Goal: Transaction & Acquisition: Purchase product/service

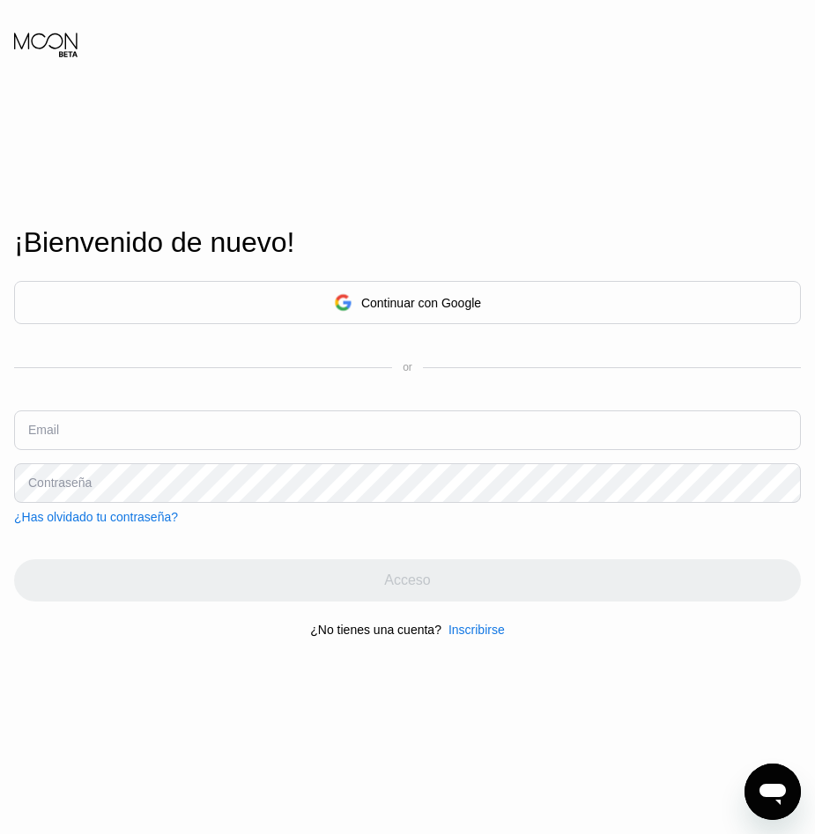
click at [170, 418] on input "text" at bounding box center [407, 431] width 787 height 40
type input "fjmunozrb@gmail.com"
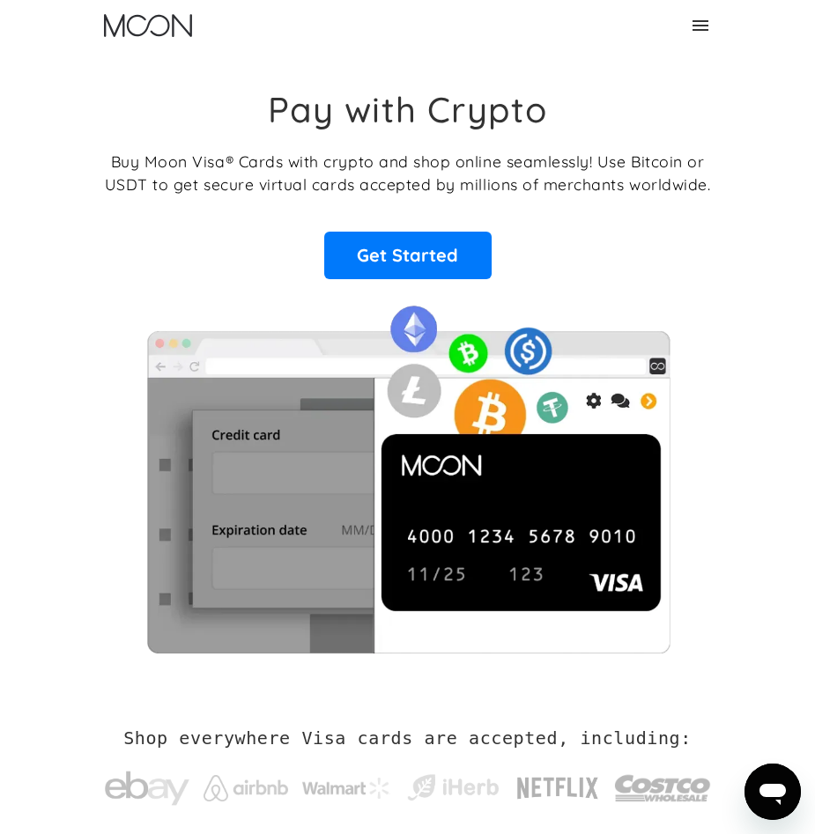
click at [699, 23] on icon at bounding box center [700, 25] width 21 height 21
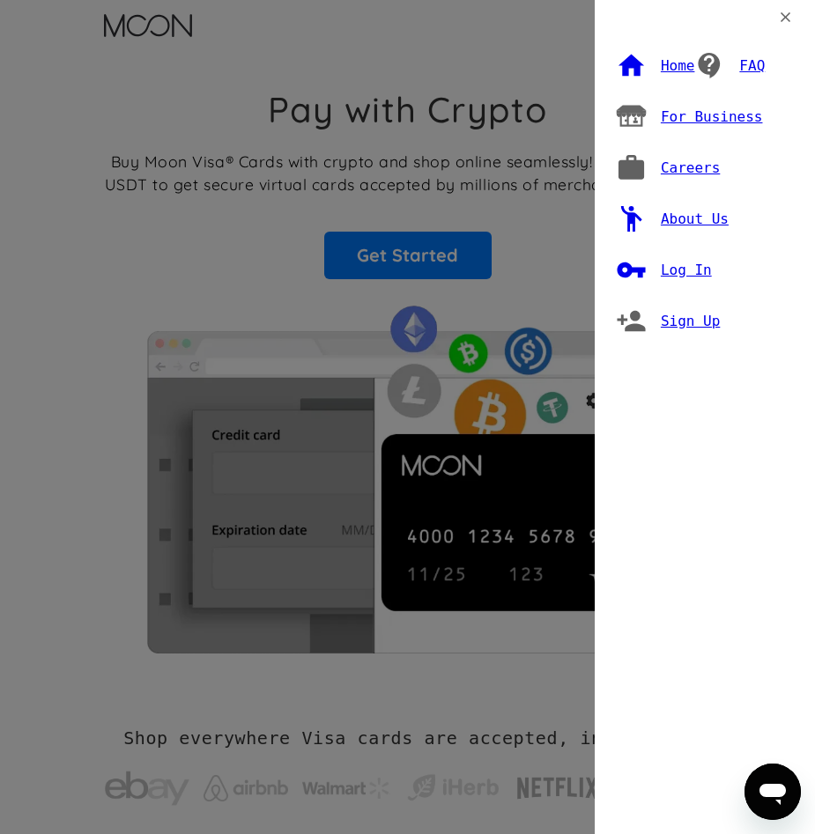
click at [200, 278] on div "Home FAQ For Business Careers About Us Log In Sign Up" at bounding box center [407, 417] width 815 height 834
click at [363, 278] on div "Home FAQ For Business Careers About Us Log In Sign Up" at bounding box center [407, 417] width 815 height 834
click at [130, 303] on div "Home FAQ For Business Careers About Us Log In Sign Up" at bounding box center [407, 417] width 815 height 834
click at [788, 19] on icon at bounding box center [785, 17] width 17 height 17
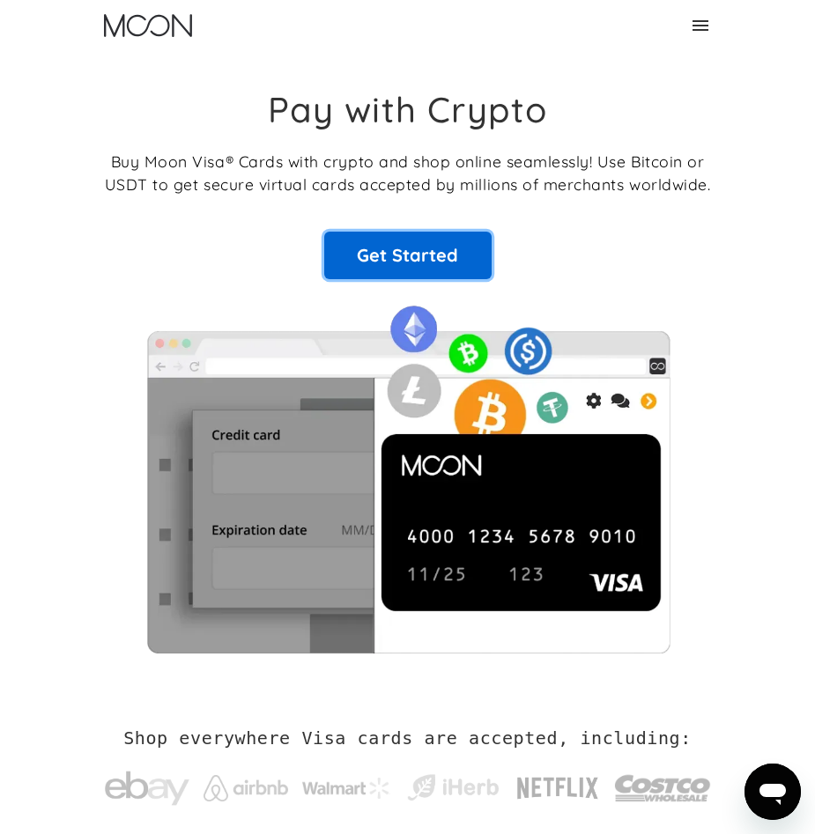
click at [439, 274] on link "Get Started" at bounding box center [407, 256] width 167 height 48
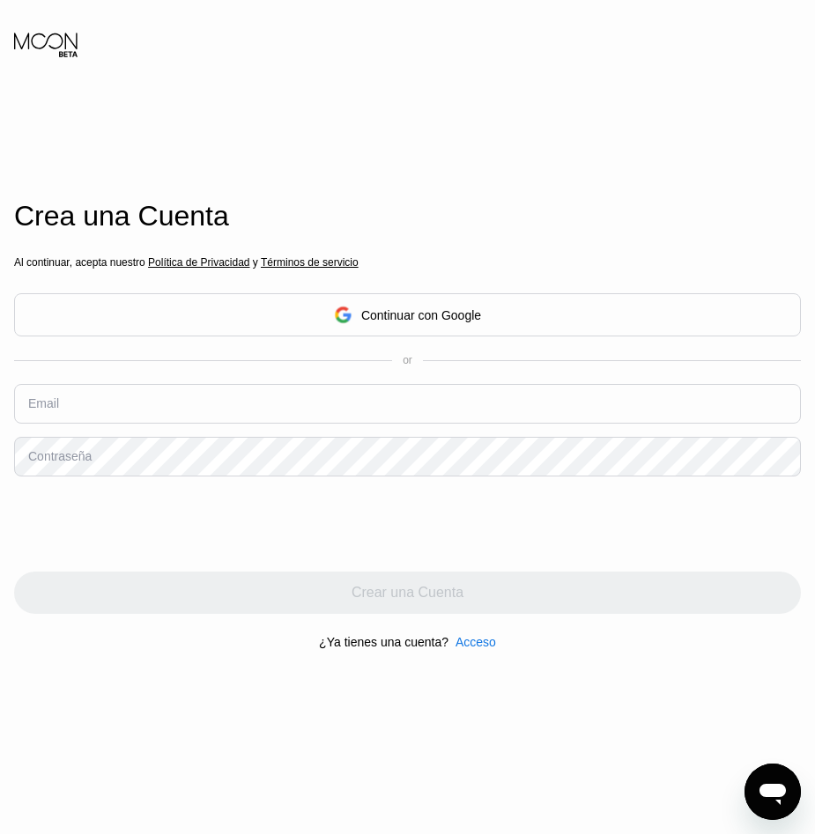
click at [181, 402] on input "text" at bounding box center [407, 404] width 787 height 40
type input "[EMAIL_ADDRESS][DOMAIN_NAME]"
click at [85, 463] on div "Contraseña" at bounding box center [59, 456] width 63 height 14
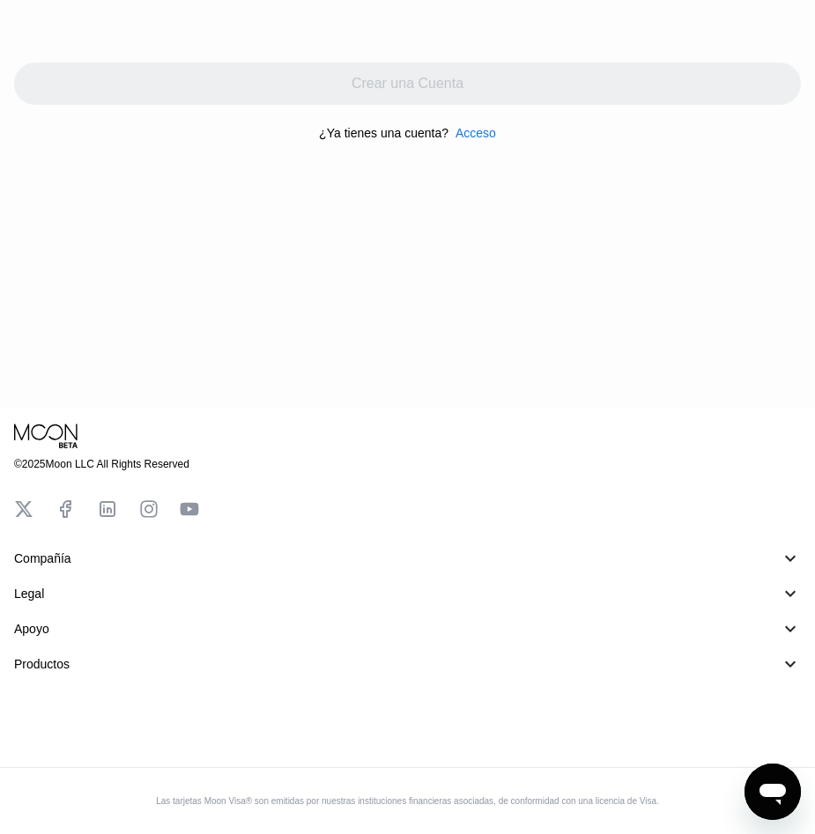
scroll to position [70, 0]
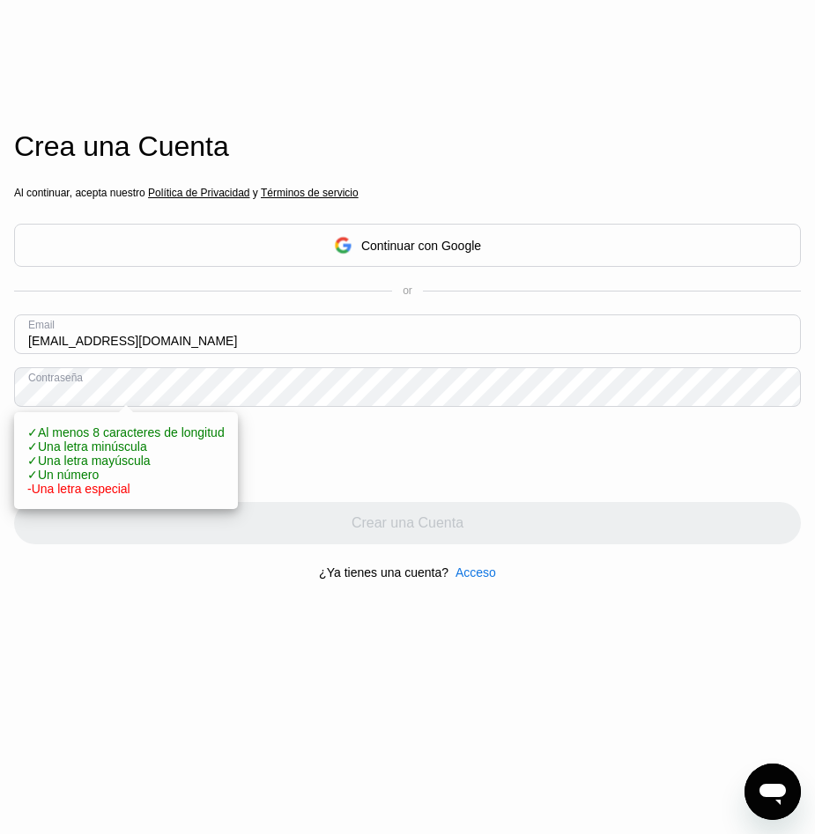
click at [403, 455] on div at bounding box center [407, 454] width 787 height 69
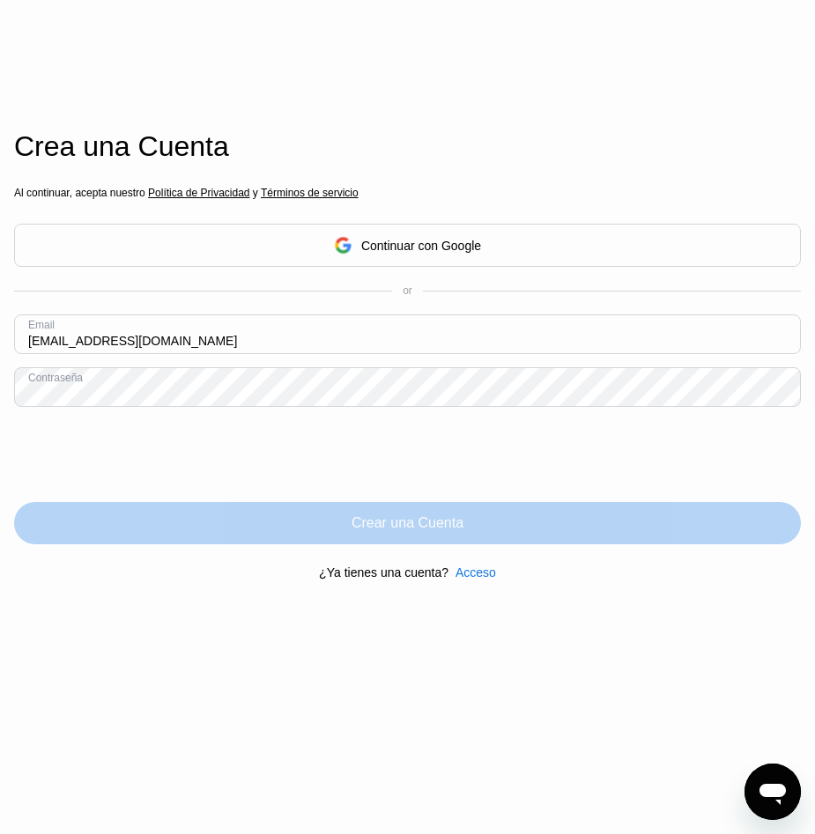
click at [280, 523] on div "Crear una Cuenta" at bounding box center [407, 523] width 787 height 42
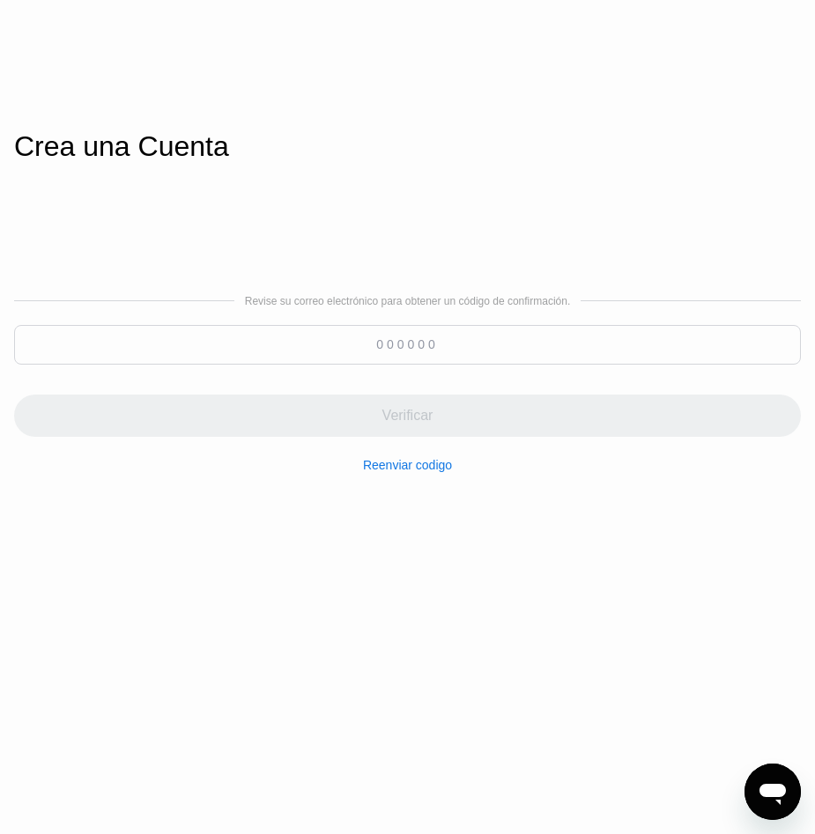
drag, startPoint x: 385, startPoint y: 347, endPoint x: 375, endPoint y: 352, distance: 11.0
click at [376, 352] on input at bounding box center [407, 345] width 787 height 40
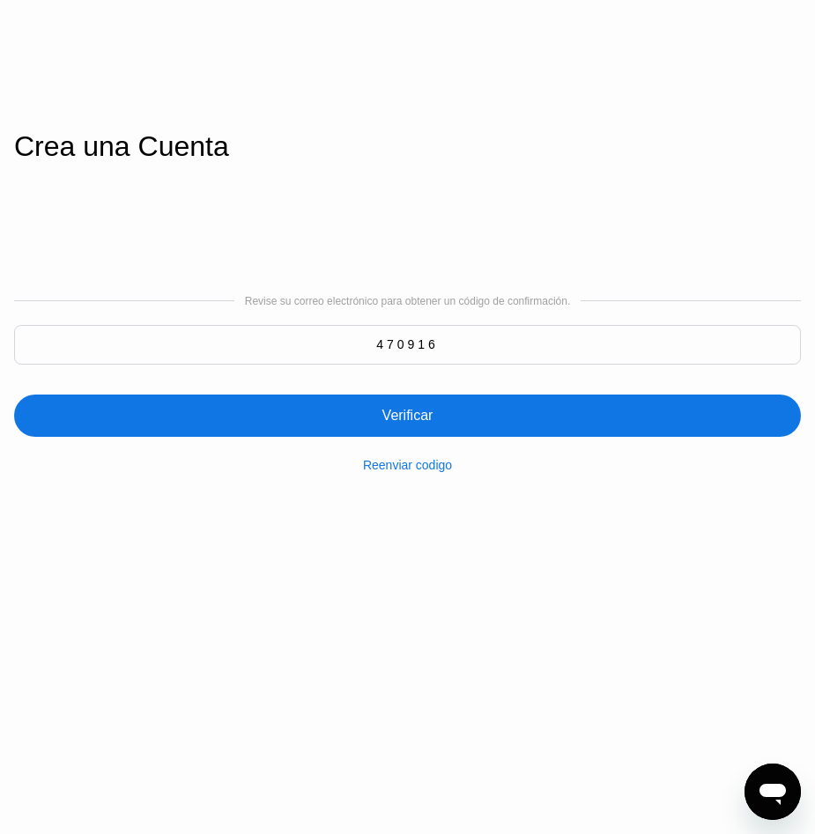
type input "470916"
click at [424, 422] on div "Verificar" at bounding box center [407, 416] width 51 height 18
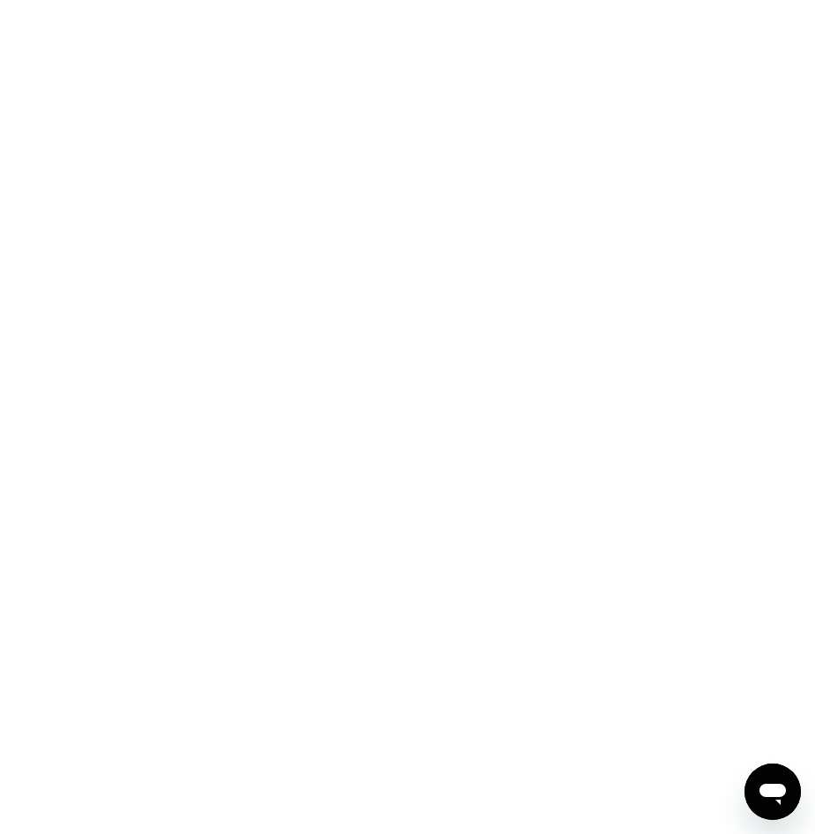
scroll to position [0, 0]
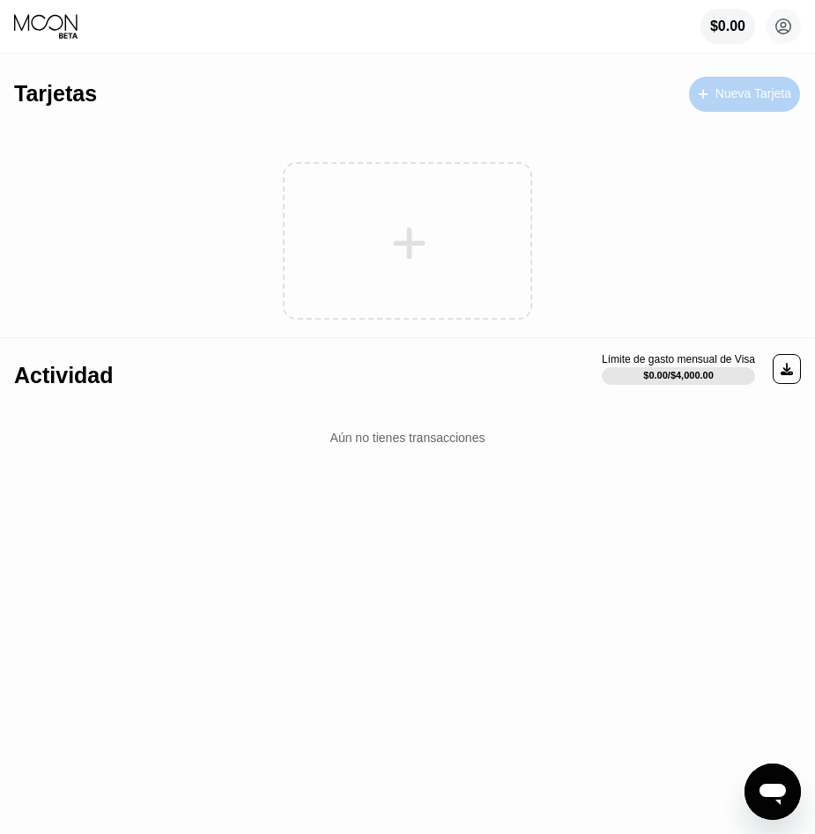
click at [709, 95] on div at bounding box center [711, 93] width 7 height 15
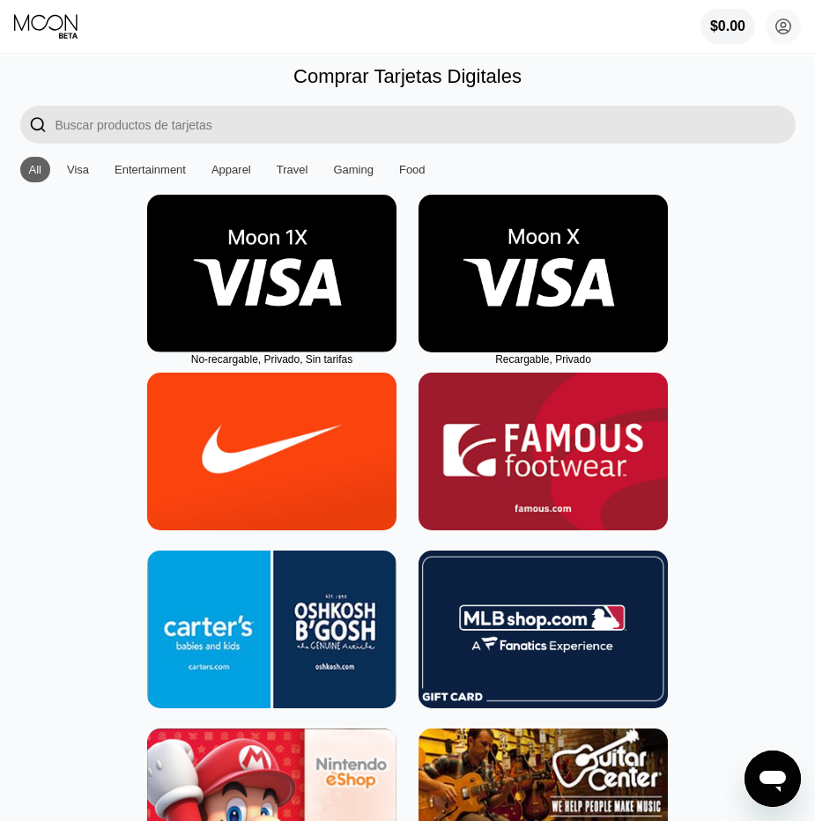
click at [540, 295] on img at bounding box center [542, 274] width 249 height 158
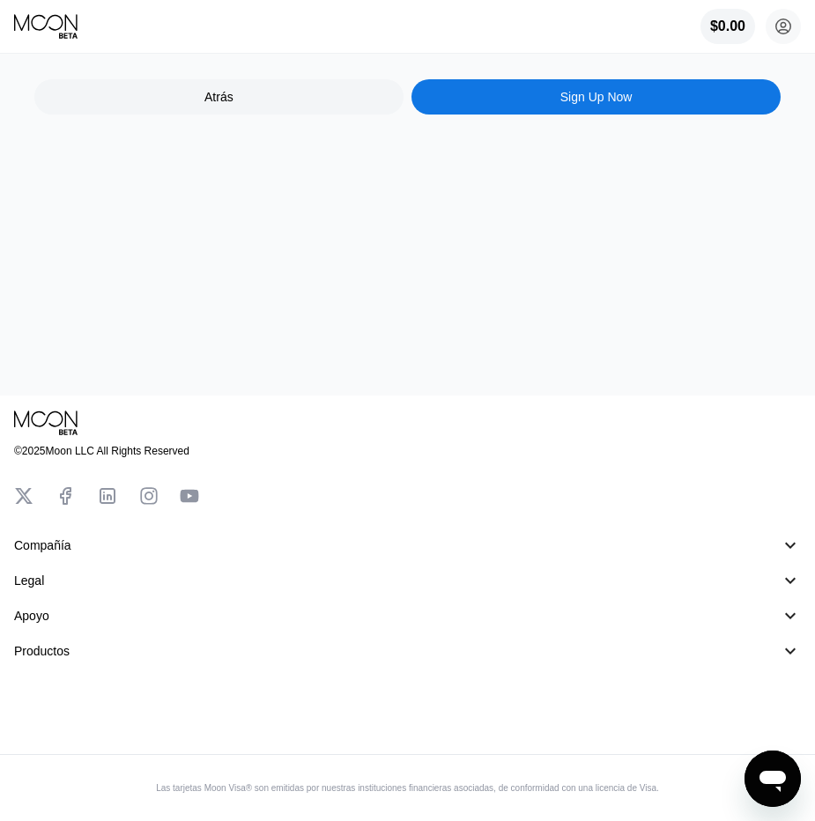
scroll to position [74, 0]
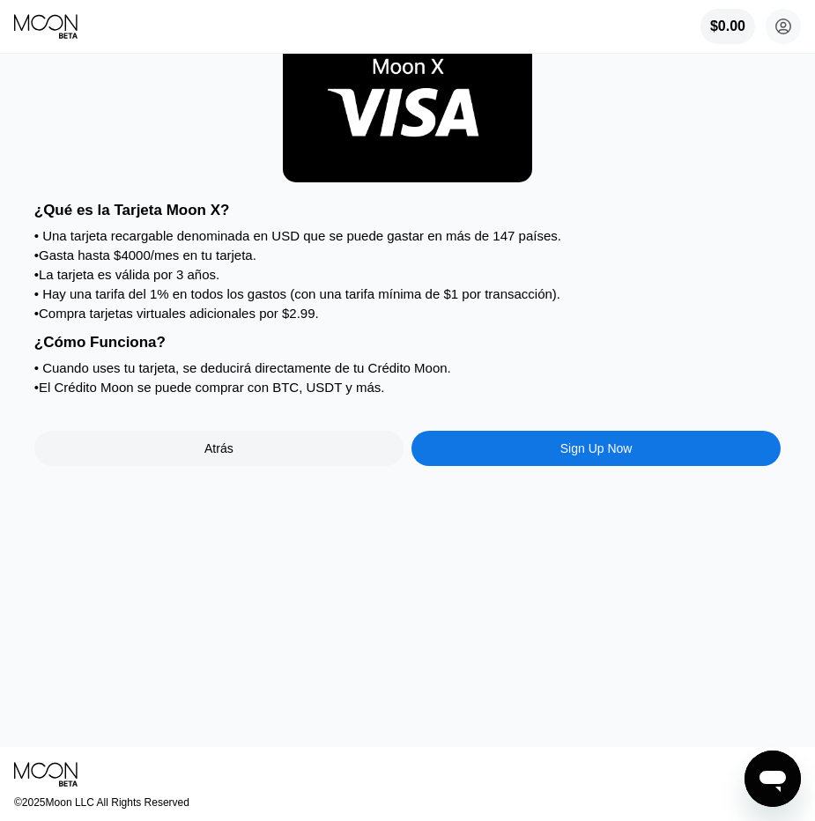
click at [511, 466] on div "Sign Up Now" at bounding box center [595, 448] width 369 height 35
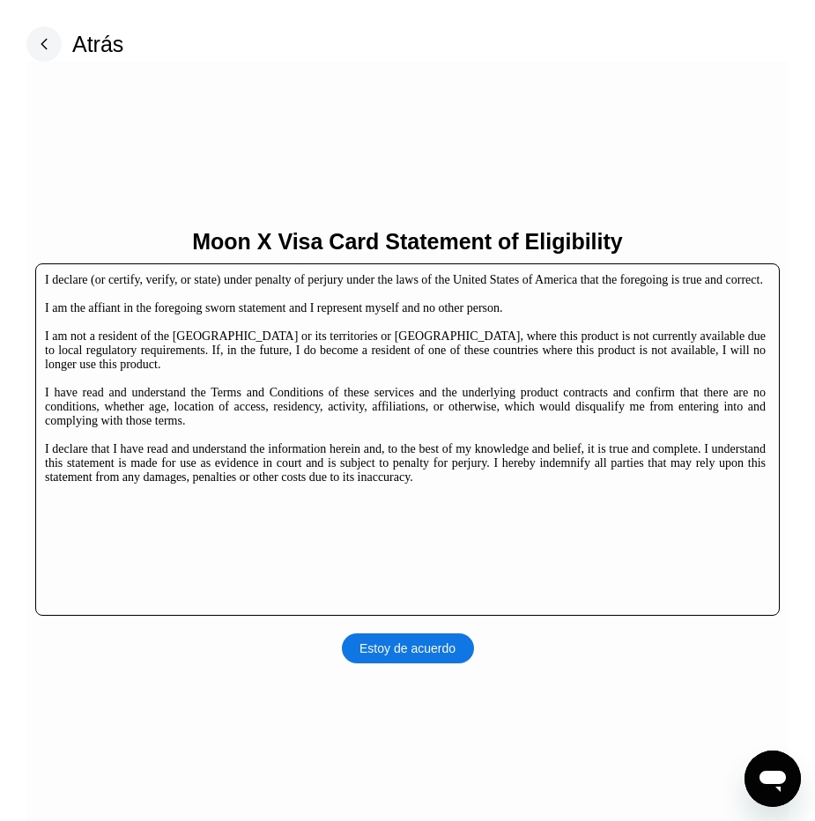
scroll to position [426, 0]
click at [384, 640] on div "Estoy de acuerdo" at bounding box center [408, 648] width 132 height 30
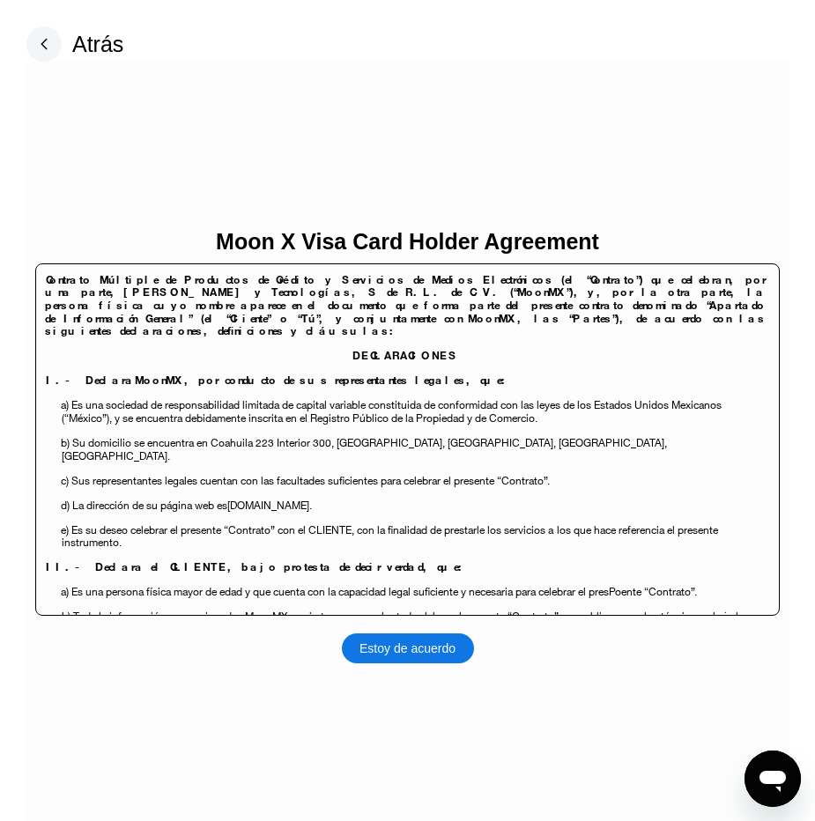
scroll to position [529, 0]
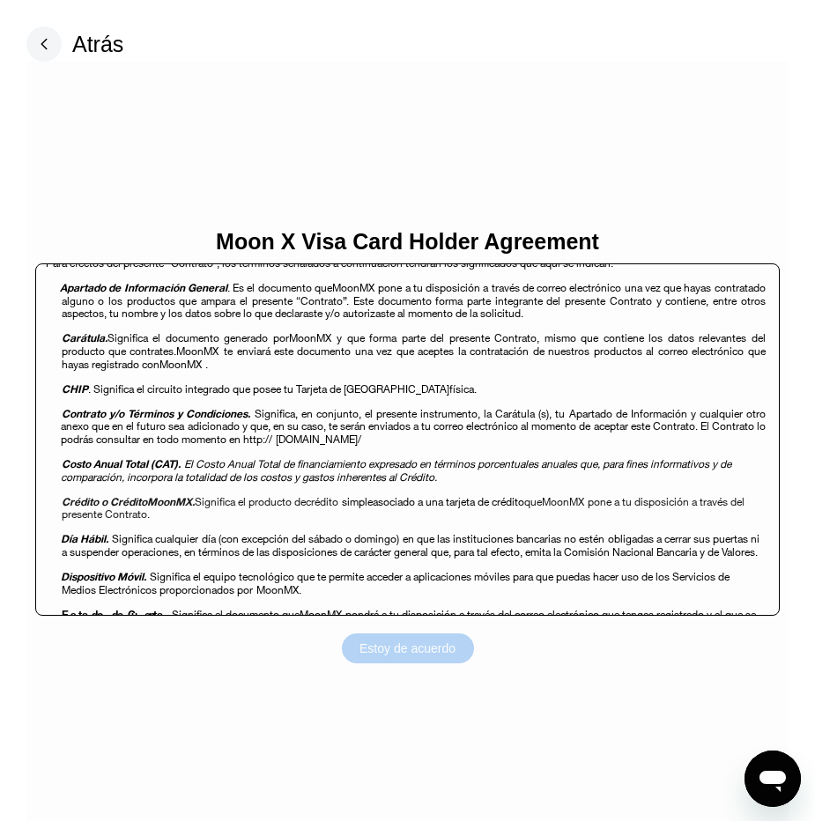
click at [396, 655] on div "Estoy de acuerdo" at bounding box center [407, 648] width 96 height 16
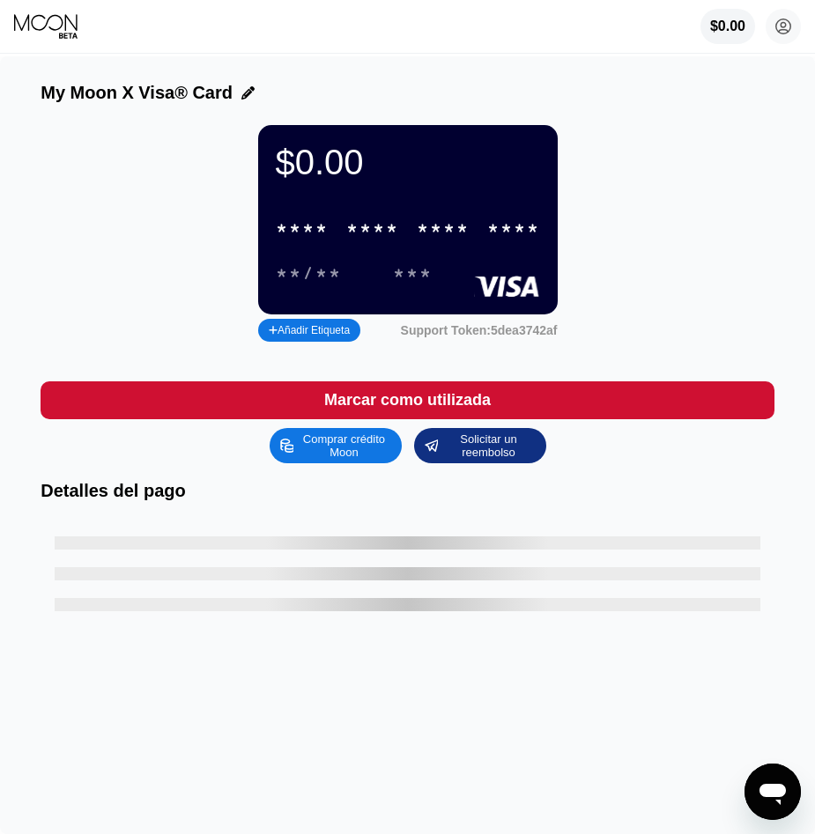
scroll to position [426, 0]
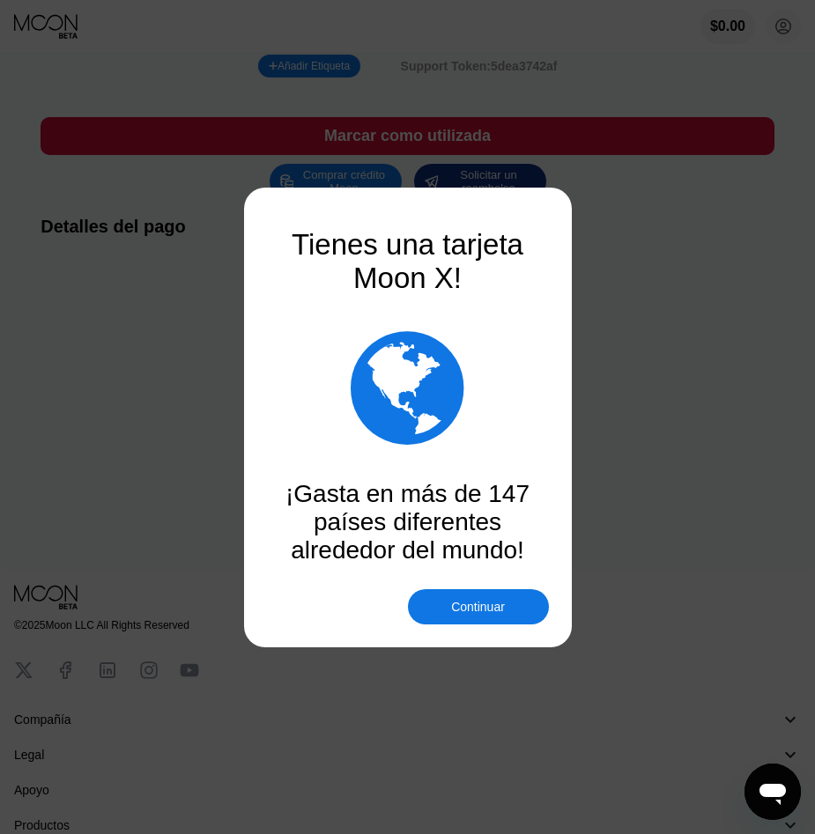
scroll to position [426, 0]
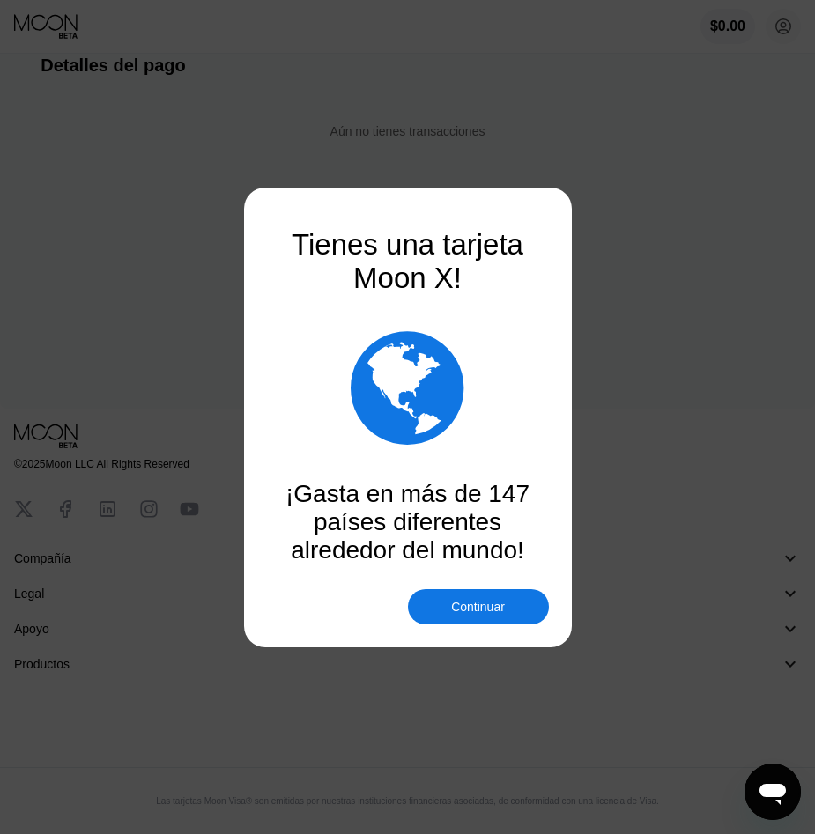
click at [467, 609] on div "Continuar" at bounding box center [478, 607] width 54 height 14
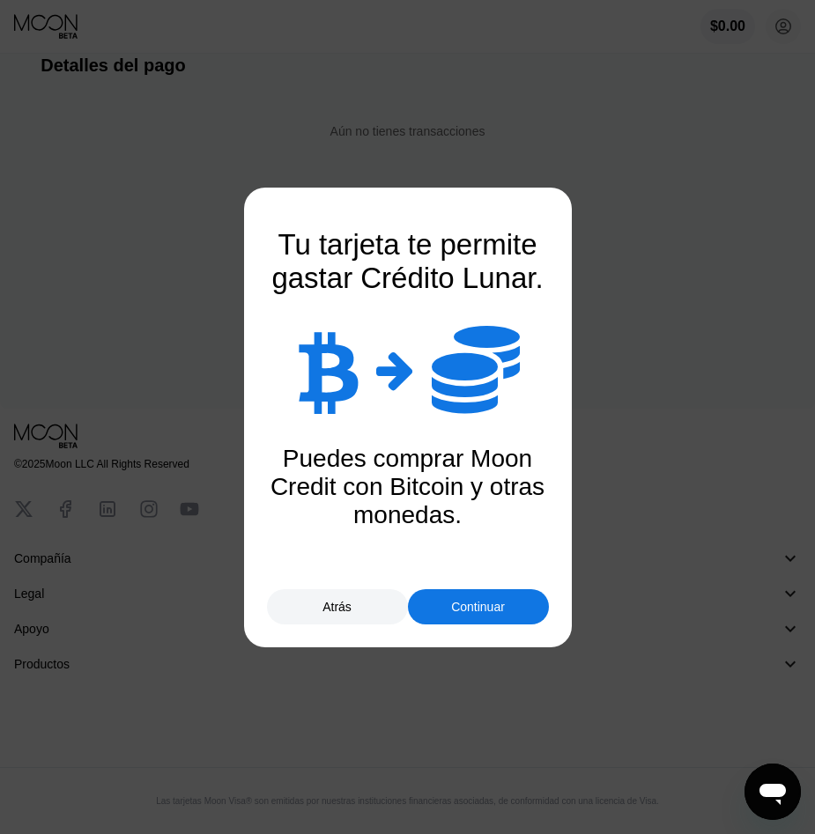
click at [456, 609] on div "Continuar" at bounding box center [478, 607] width 54 height 14
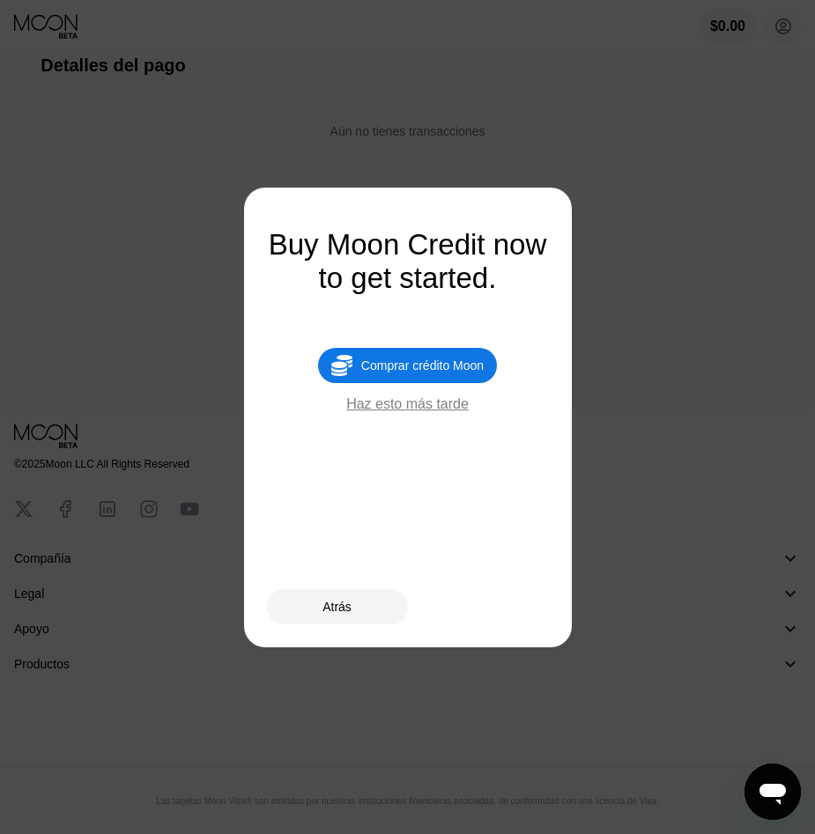
click at [390, 412] on div "Haz esto más tarde" at bounding box center [407, 404] width 122 height 16
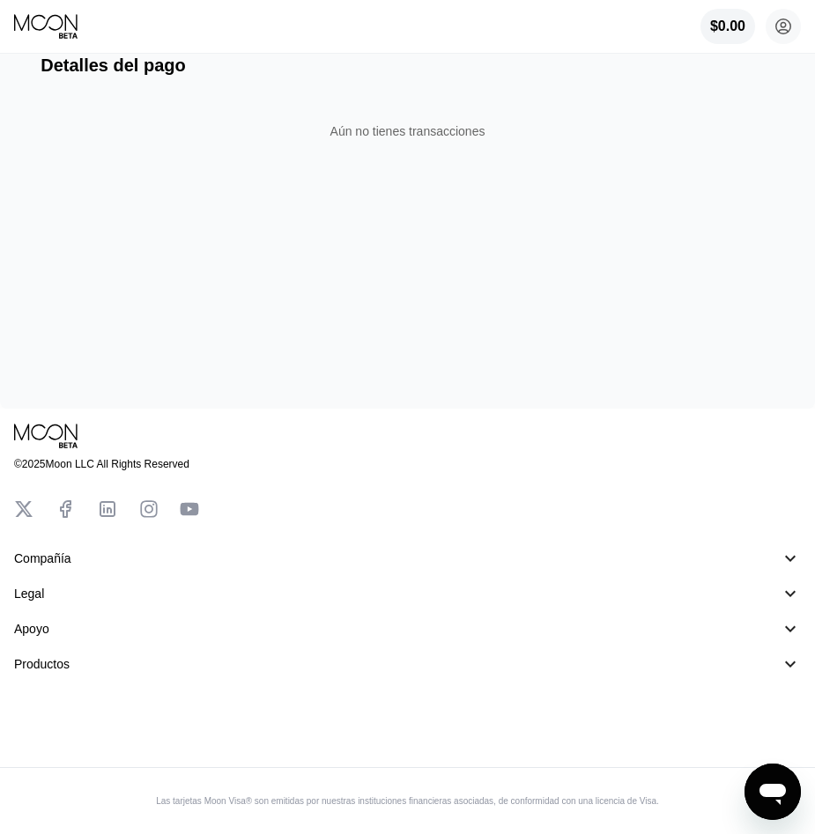
scroll to position [0, 0]
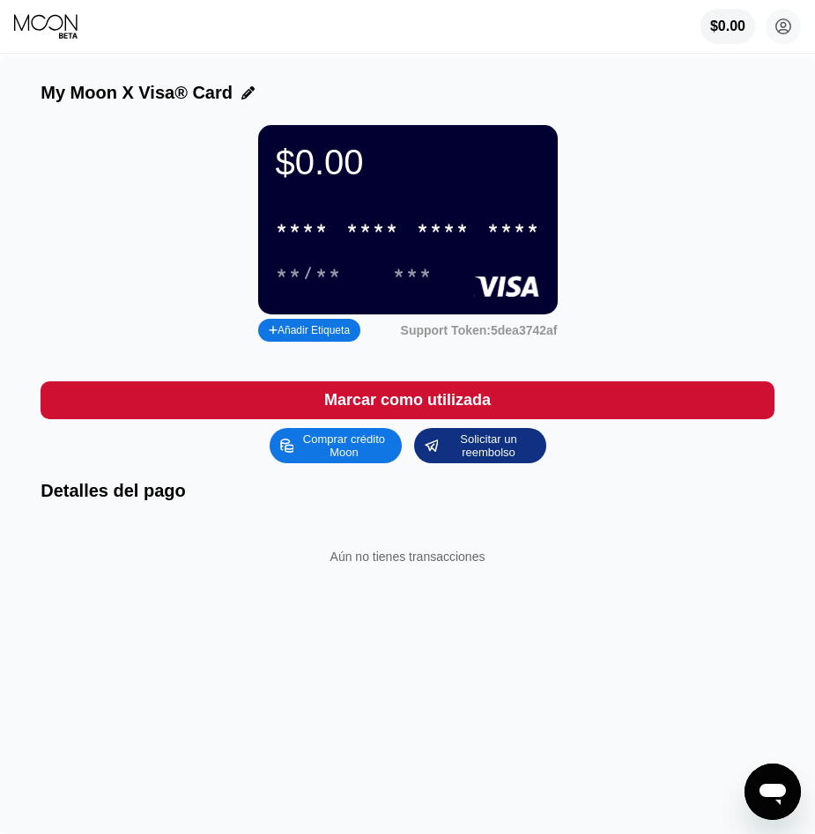
click at [338, 460] on div "Comprar crédito Moon" at bounding box center [343, 446] width 97 height 28
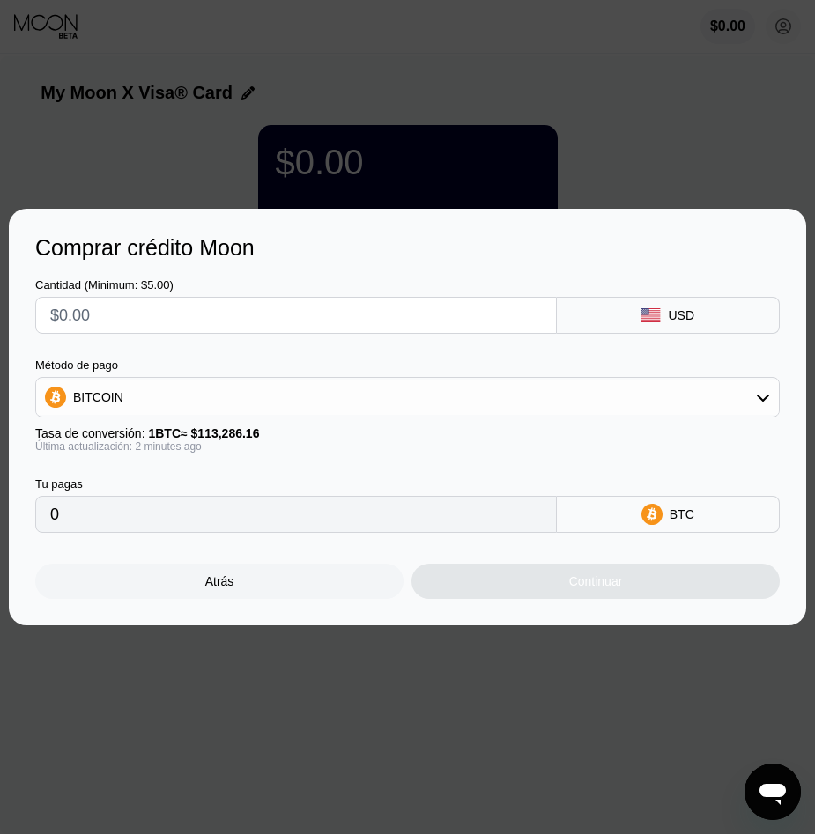
click at [348, 313] on input "text" at bounding box center [296, 315] width 492 height 35
click at [655, 318] on icon at bounding box center [649, 315] width 19 height 14
click at [422, 315] on input "text" at bounding box center [296, 315] width 492 height 35
click at [210, 315] on input "text" at bounding box center [296, 315] width 492 height 35
click at [244, 392] on div "BITCOIN" at bounding box center [407, 397] width 743 height 35
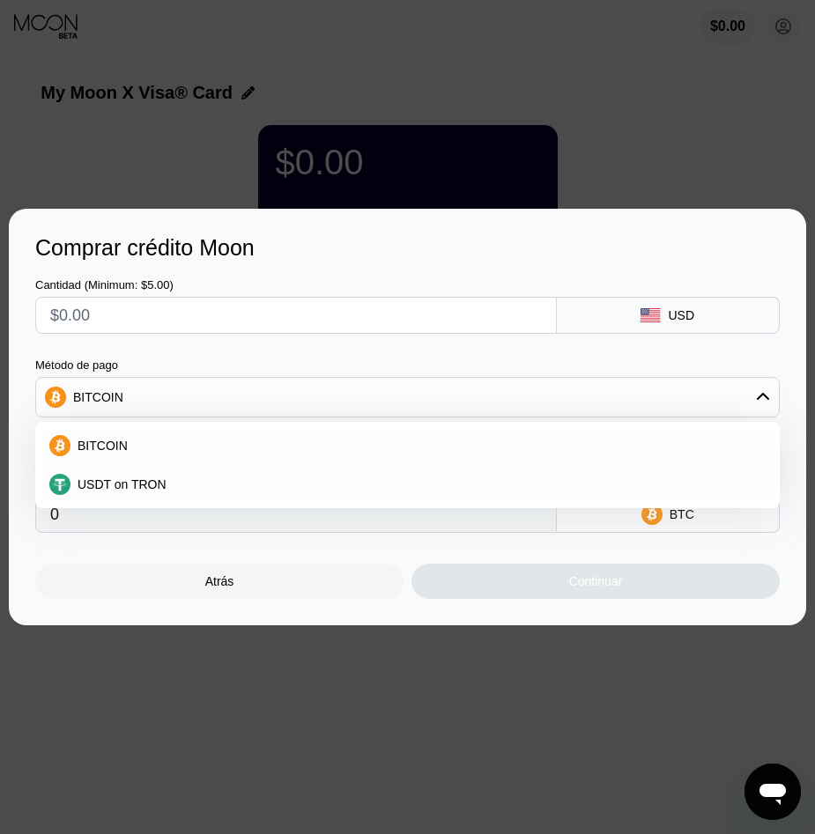
click at [157, 489] on span "USDT on TRON" at bounding box center [122, 484] width 89 height 14
type input "0.00"
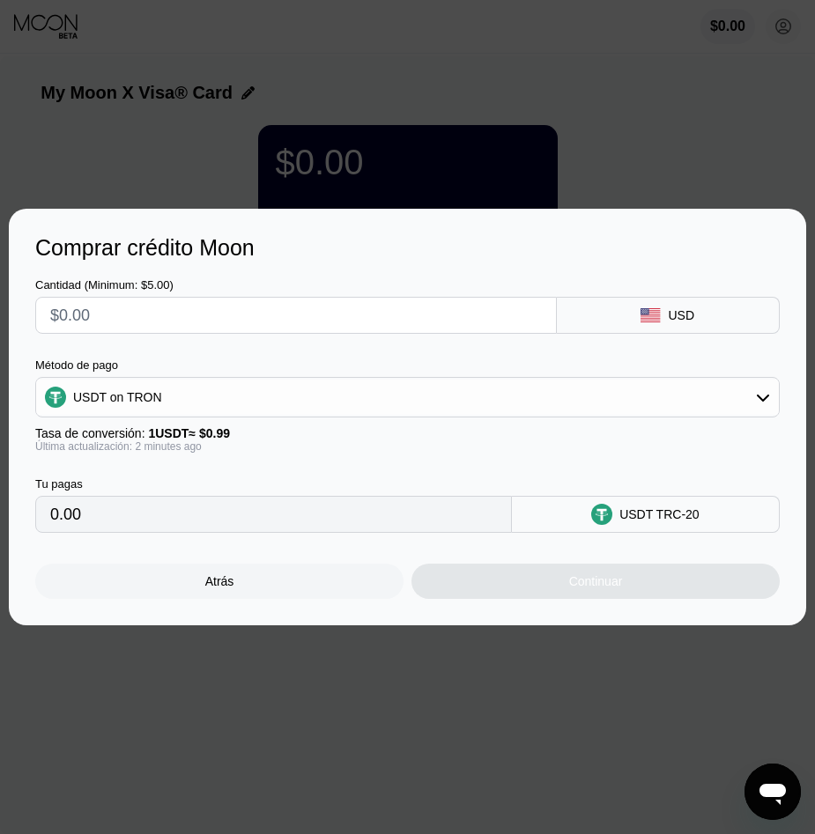
click at [131, 522] on input "0.00" at bounding box center [273, 514] width 447 height 35
click at [83, 521] on input "0.00" at bounding box center [273, 514] width 447 height 35
click at [54, 524] on input "0.00" at bounding box center [273, 514] width 447 height 35
click at [61, 317] on input "text" at bounding box center [296, 315] width 492 height 35
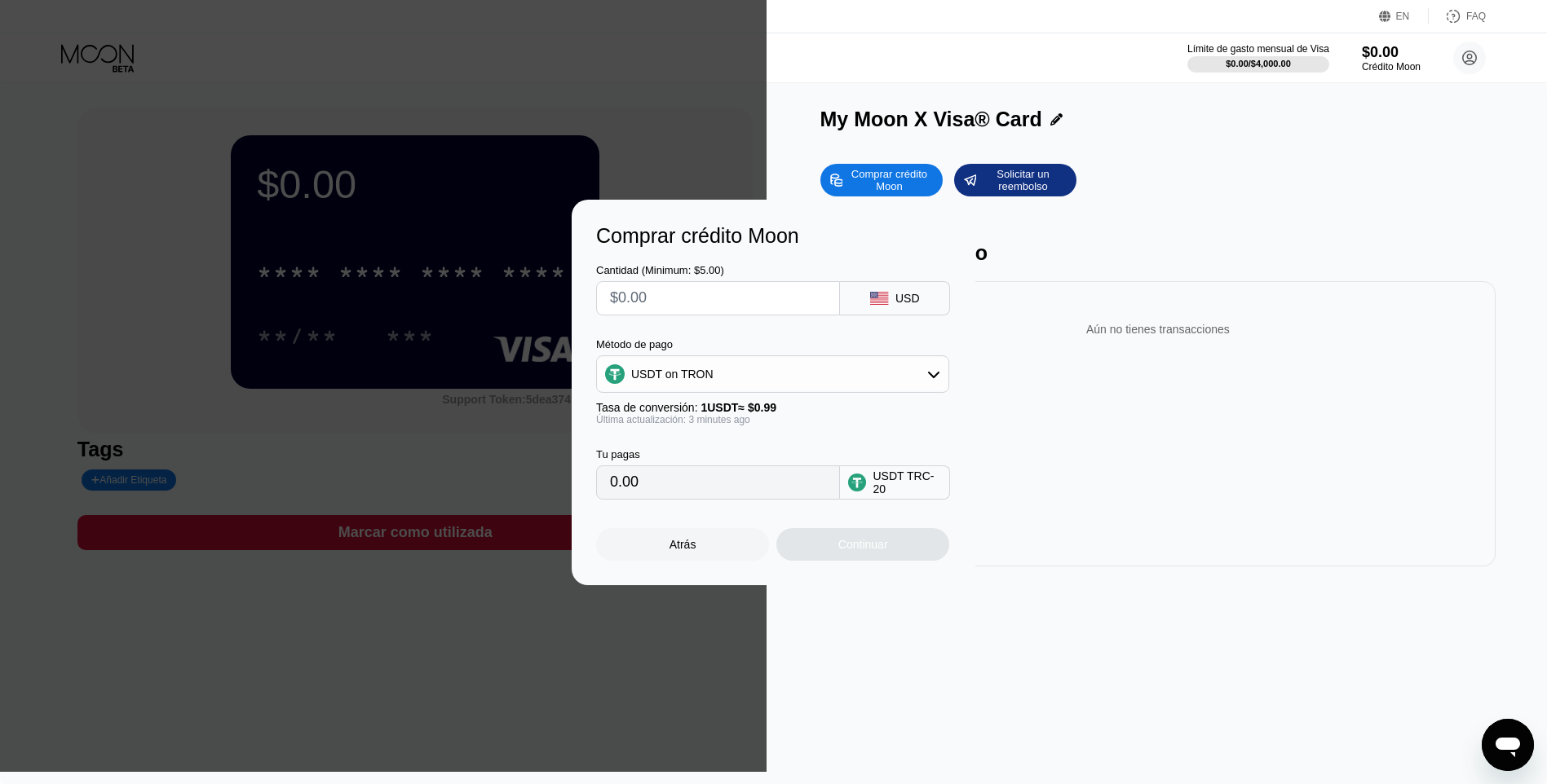
click at [405, 367] on div "Comprar crédito Moon Cantidad (Minimum: $5.00) USD Método de pago USDT on TRON …" at bounding box center [773, 392] width 1547 height 386
click at [754, 205] on div "Comprar crédito Moon Cantidad (Minimum: $5.00) USD Método de pago USDT on TRON …" at bounding box center [773, 392] width 1547 height 386
click at [649, 298] on input "text" at bounding box center [717, 298] width 216 height 32
type input "$5"
type input "5.05"
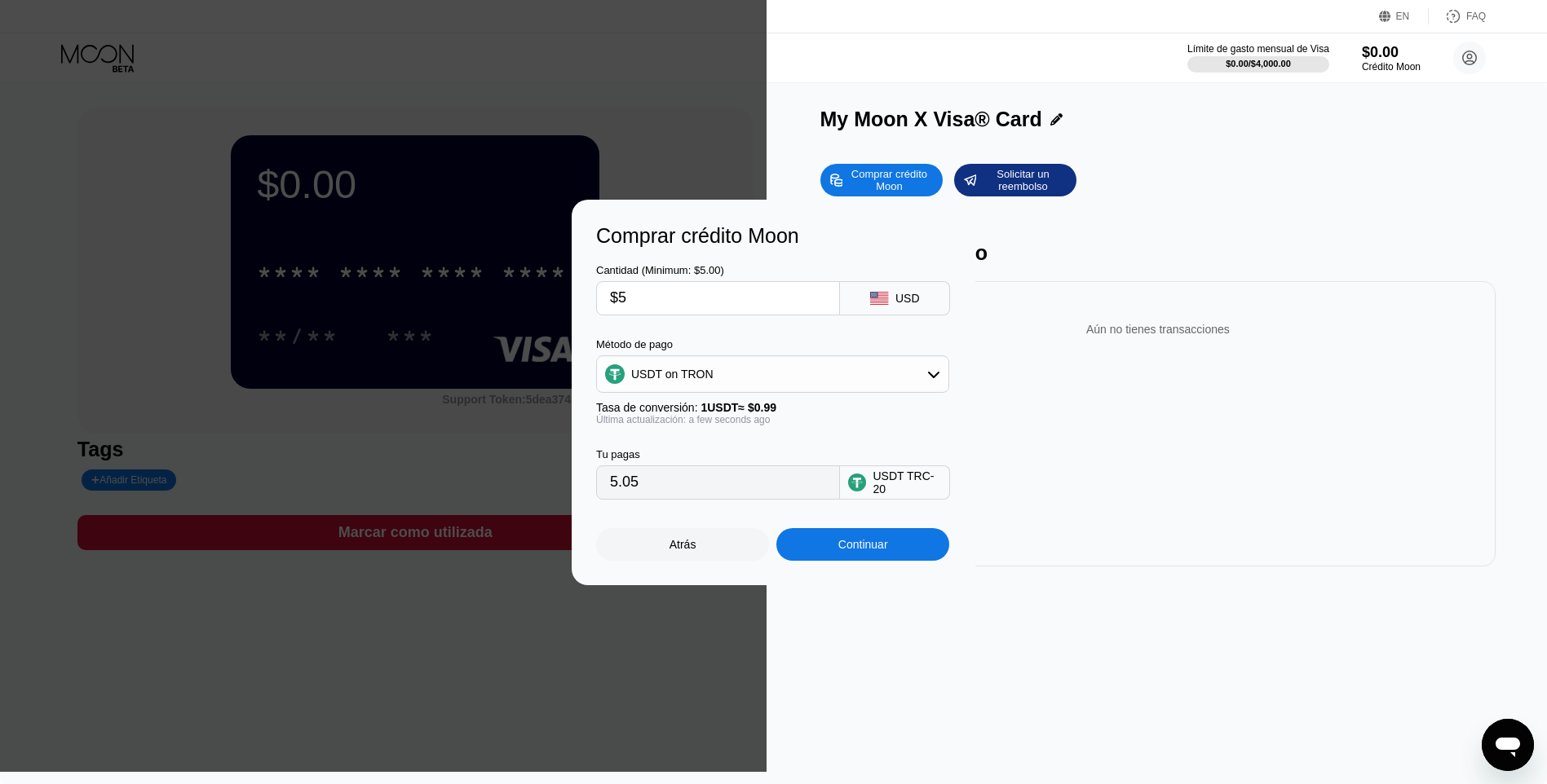
type input "$52"
type input "52.53"
click at [648, 297] on input "$52" at bounding box center [717, 298] width 216 height 32
type input "$5"
type input "5.05"
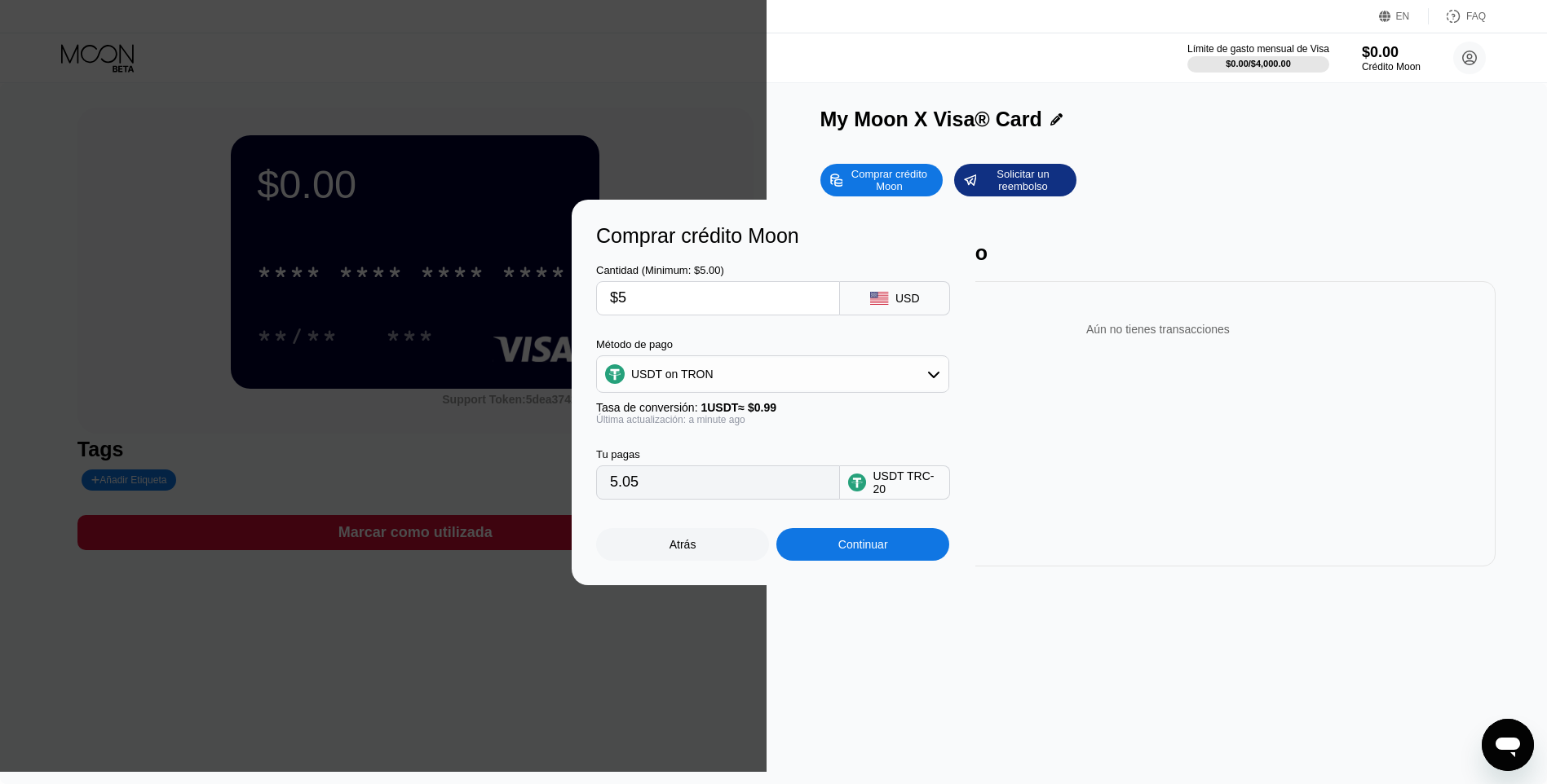
type input "$53"
type input "53.54"
type input "$53"
click at [754, 551] on div "Continuar" at bounding box center [864, 544] width 50 height 13
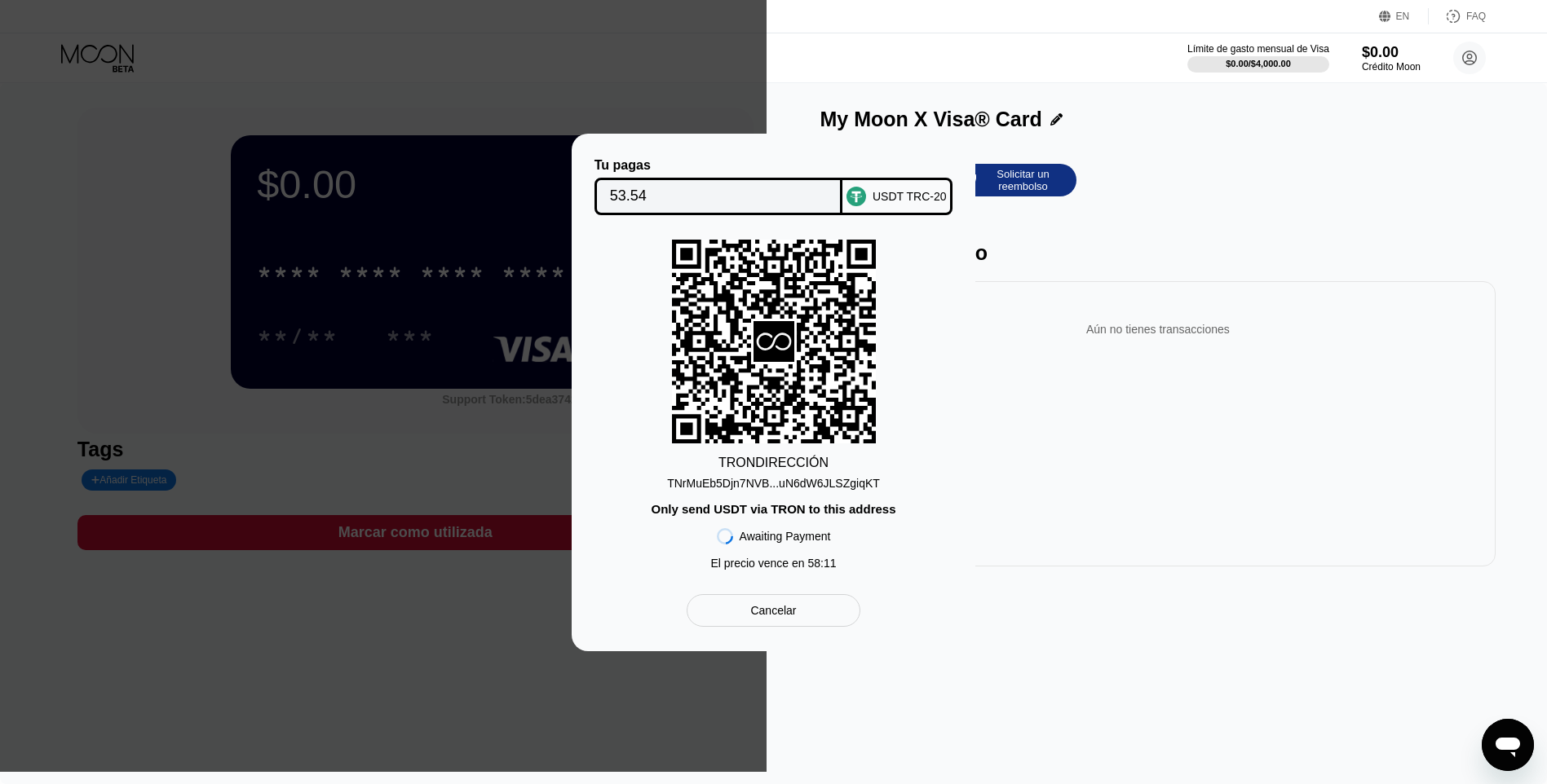
click at [775, 613] on div "Cancelar" at bounding box center [772, 611] width 45 height 15
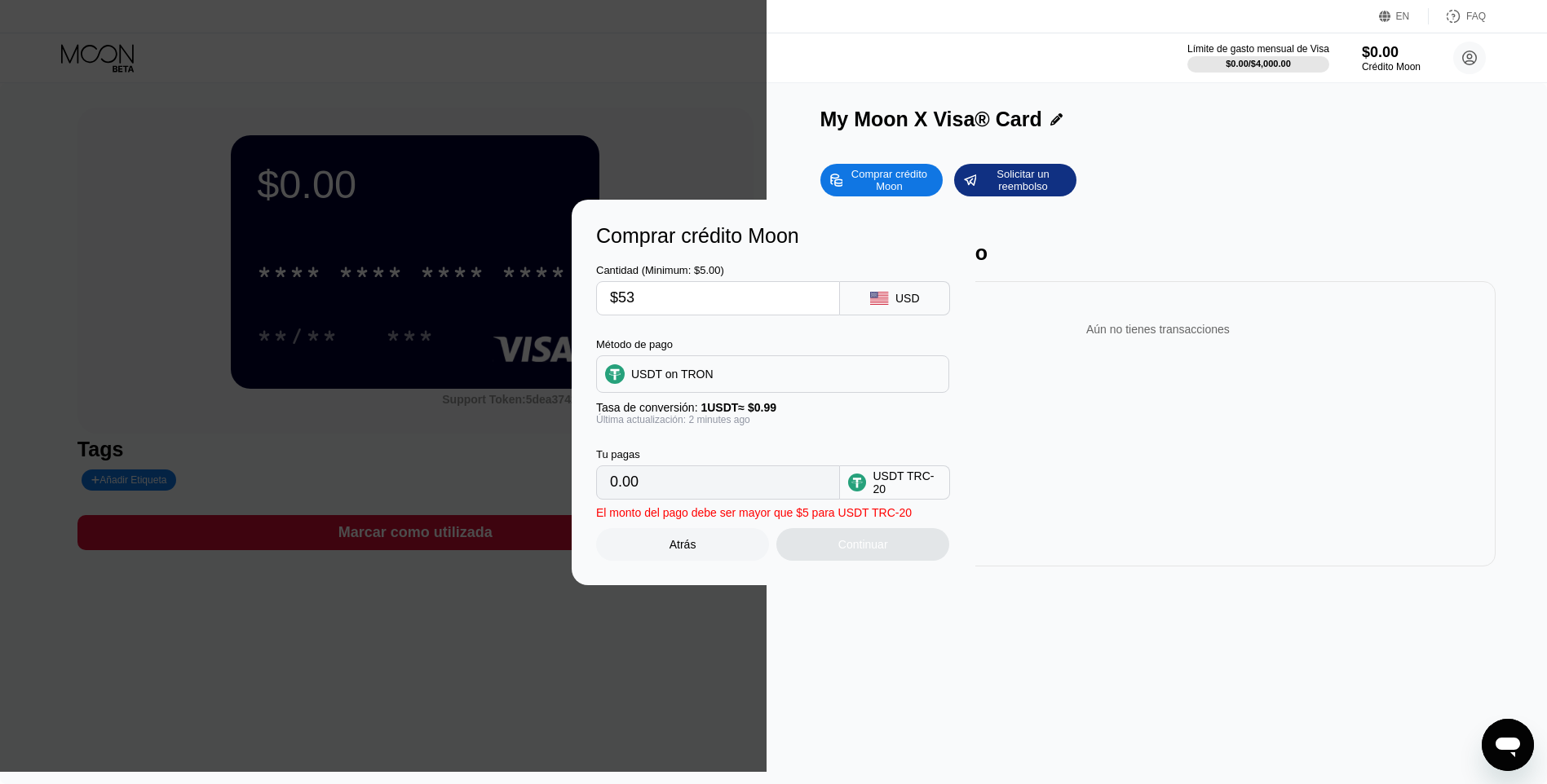
type input "53.54"
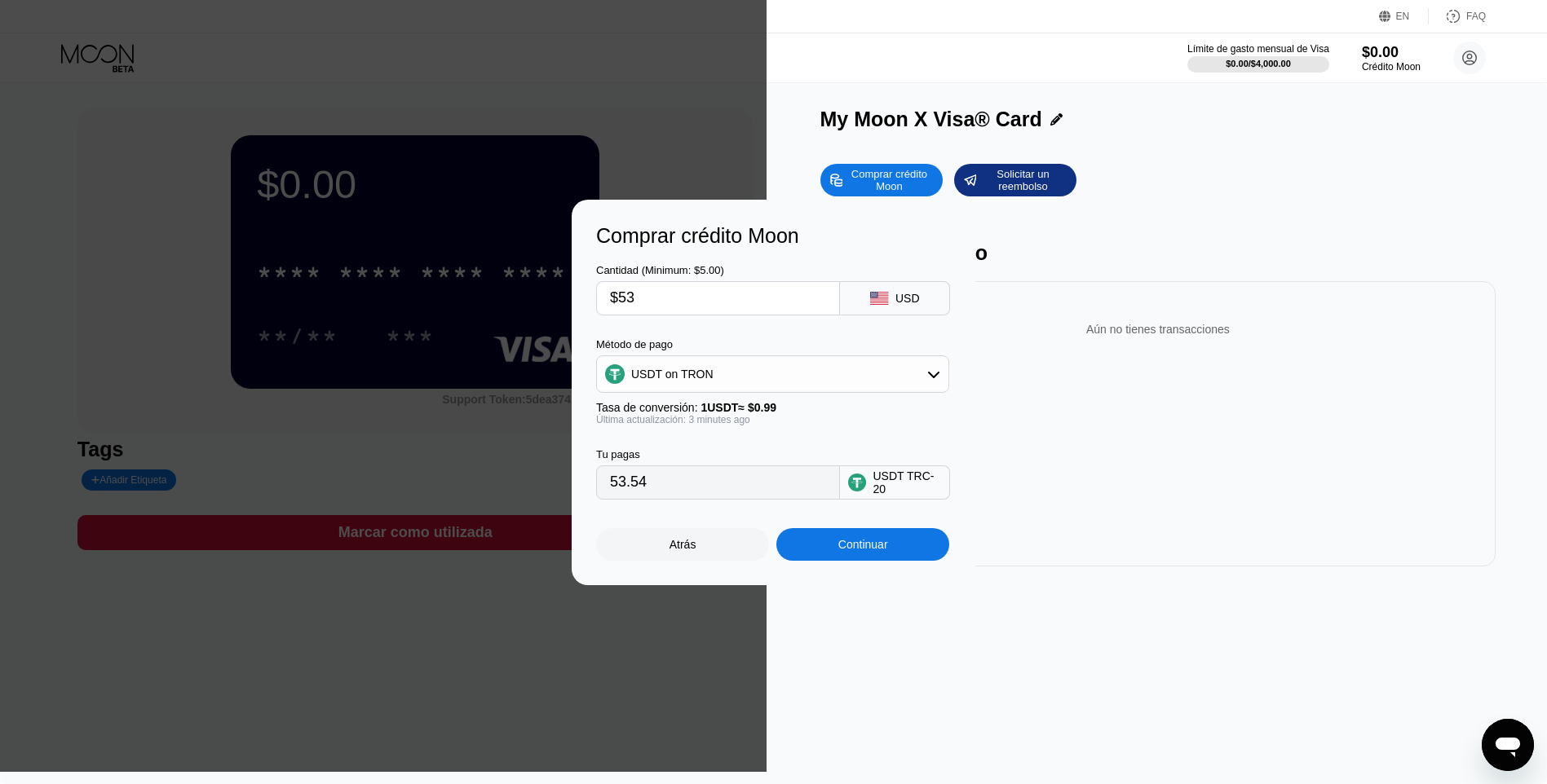
click at [642, 298] on input "$53" at bounding box center [717, 298] width 216 height 32
drag, startPoint x: 647, startPoint y: 296, endPoint x: 593, endPoint y: 301, distance: 54.2
click at [593, 301] on div "Comprar crédito Moon Cantidad (Minimum: $5.00) $53 USD Método de pago USDT on T…" at bounding box center [774, 392] width 404 height 386
type input "$6"
type input "6.06"
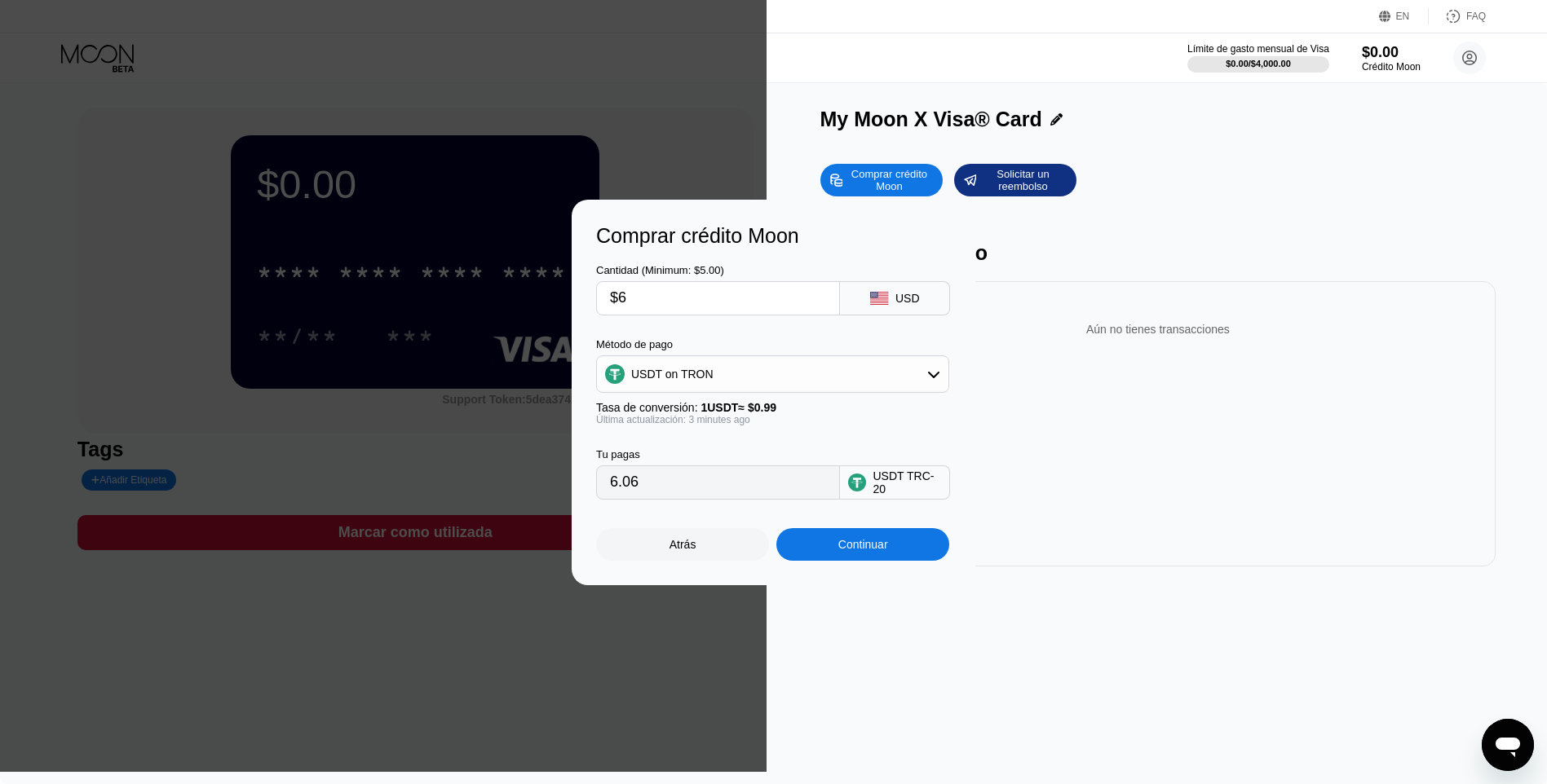
type input "$64"
type input "64.65"
type input "$64"
click at [755, 368] on div "USDT on TRON" at bounding box center [773, 374] width 352 height 32
click at [689, 454] on span "USDT on TRON" at bounding box center [676, 455] width 82 height 13
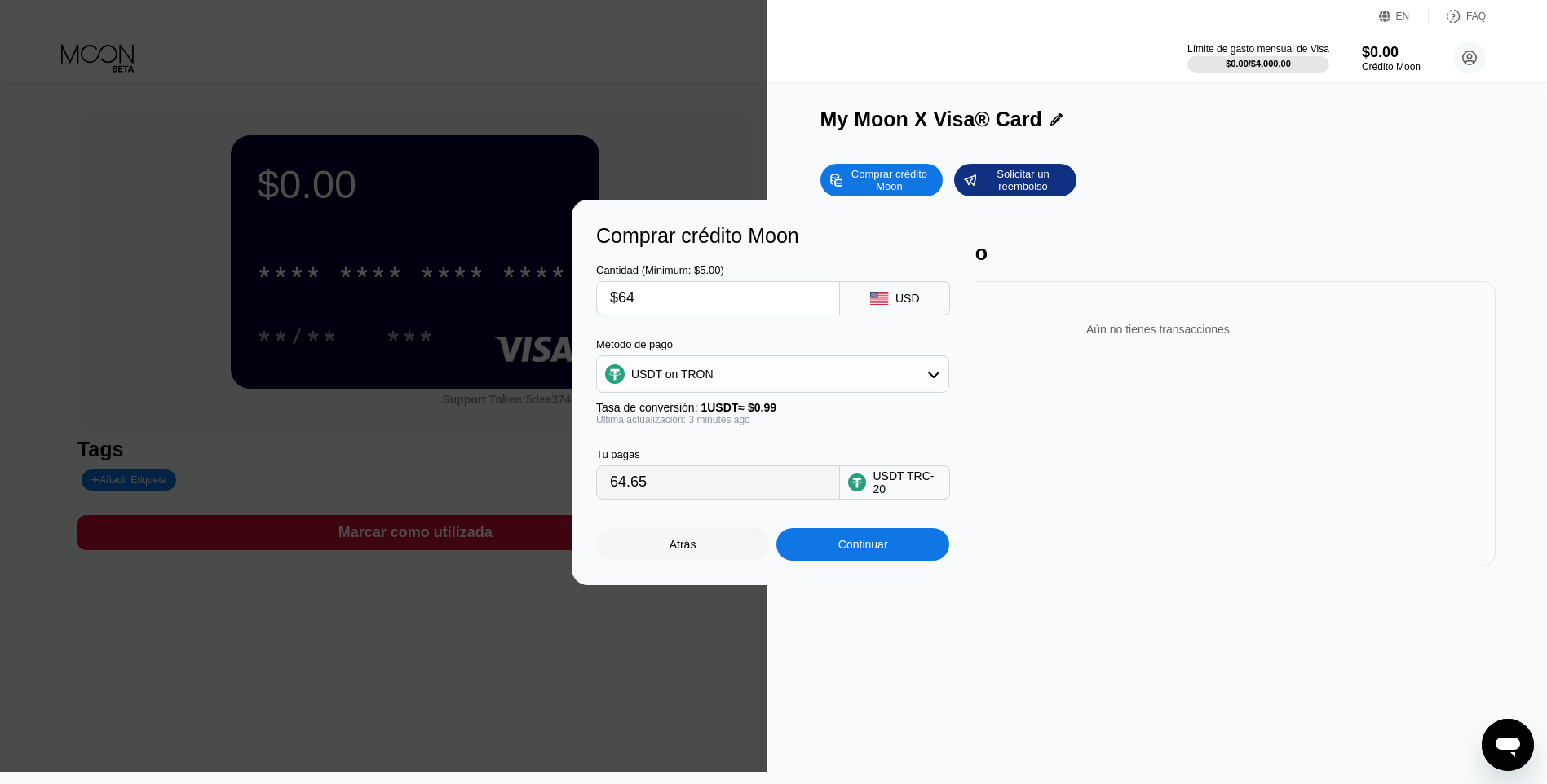
click at [836, 551] on div "Continuar" at bounding box center [863, 544] width 173 height 32
